Goal: Transaction & Acquisition: Purchase product/service

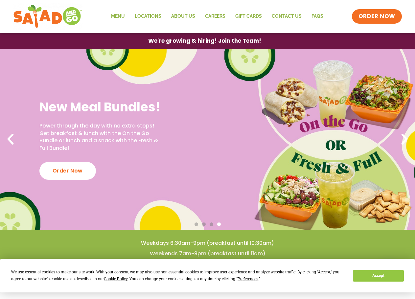
click at [373, 24] on div "Menu Locations About Us Careers GIFT CARDS Contact Us FAQs Menu Menu Locations …" at bounding box center [207, 16] width 389 height 26
click at [375, 19] on span "ORDER NOW" at bounding box center [376, 16] width 41 height 9
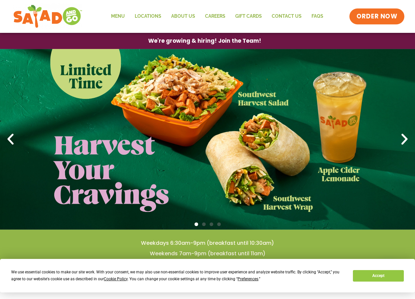
click at [373, 16] on span "ORDER NOW" at bounding box center [376, 16] width 41 height 9
